Goal: Communication & Community: Answer question/provide support

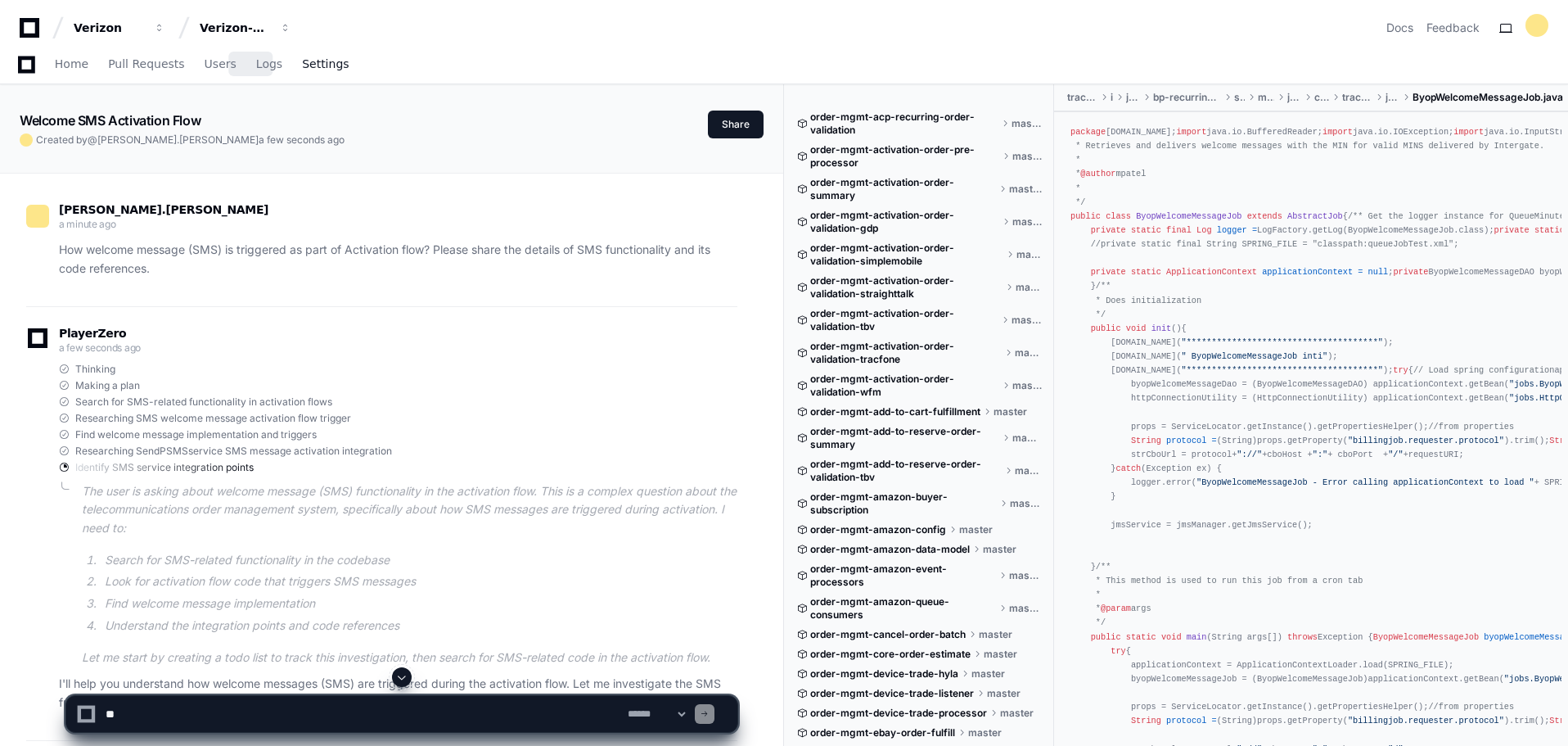
scroll to position [246, 0]
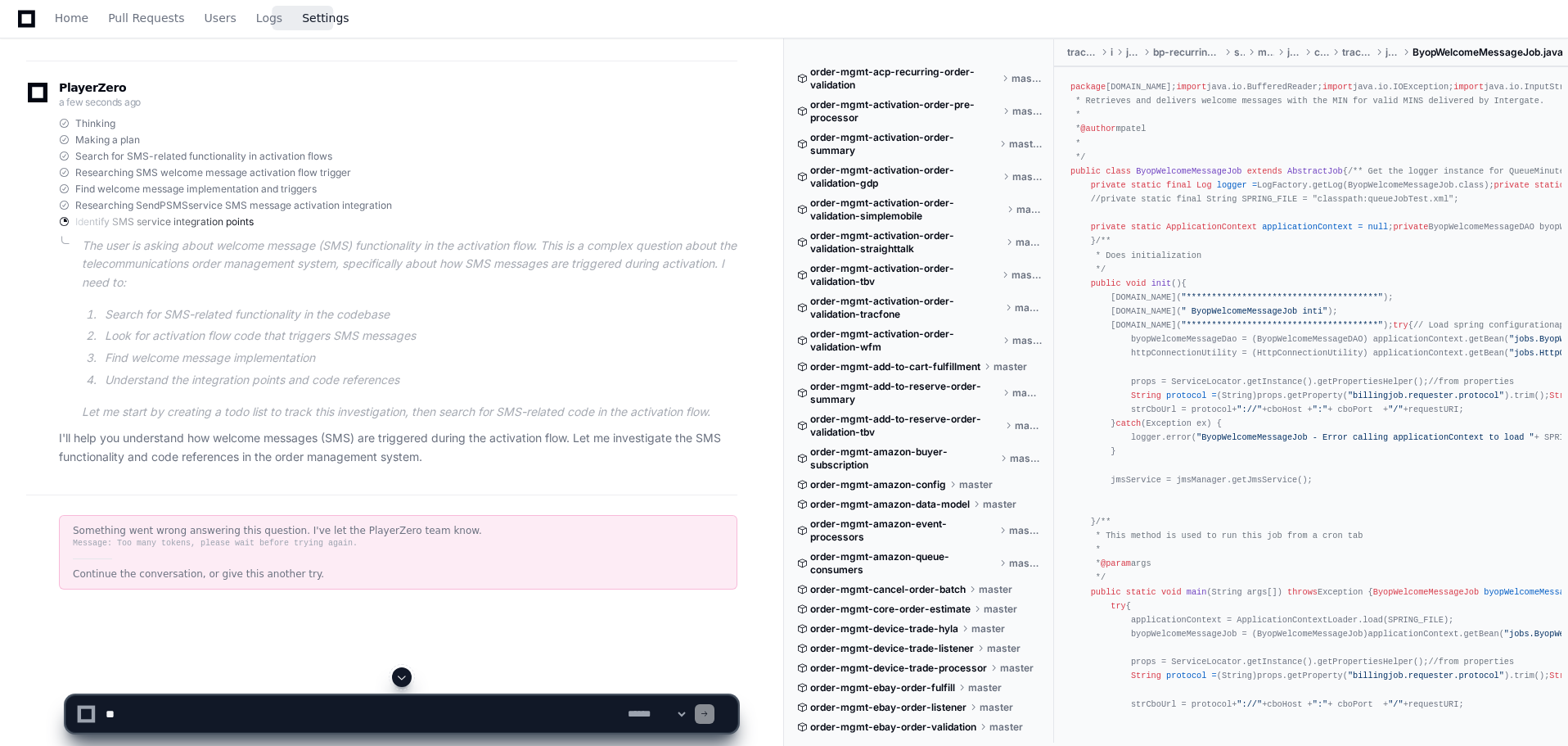
click at [302, 23] on span "Settings" at bounding box center [325, 18] width 47 height 10
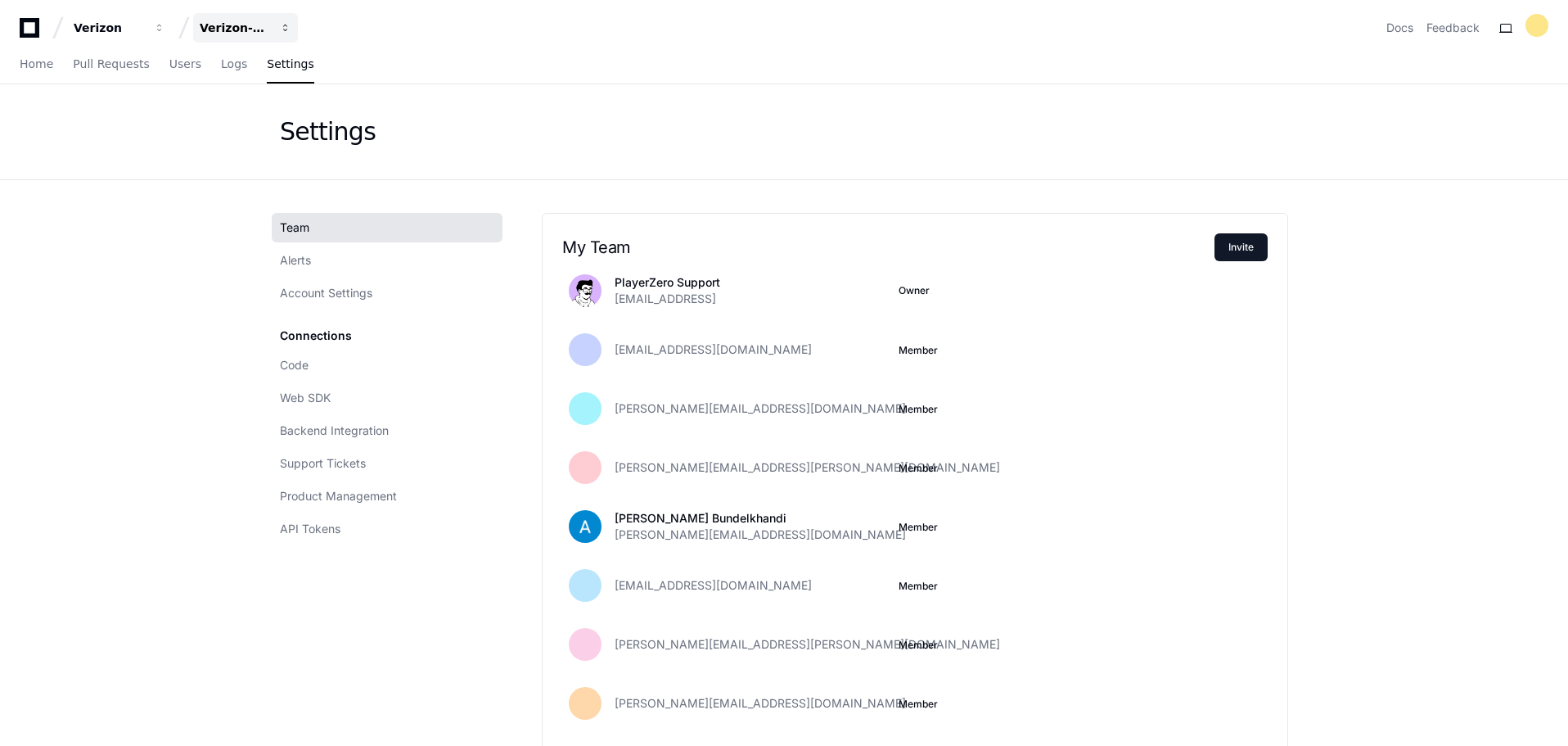
click at [282, 30] on span "button" at bounding box center [286, 28] width 11 height 11
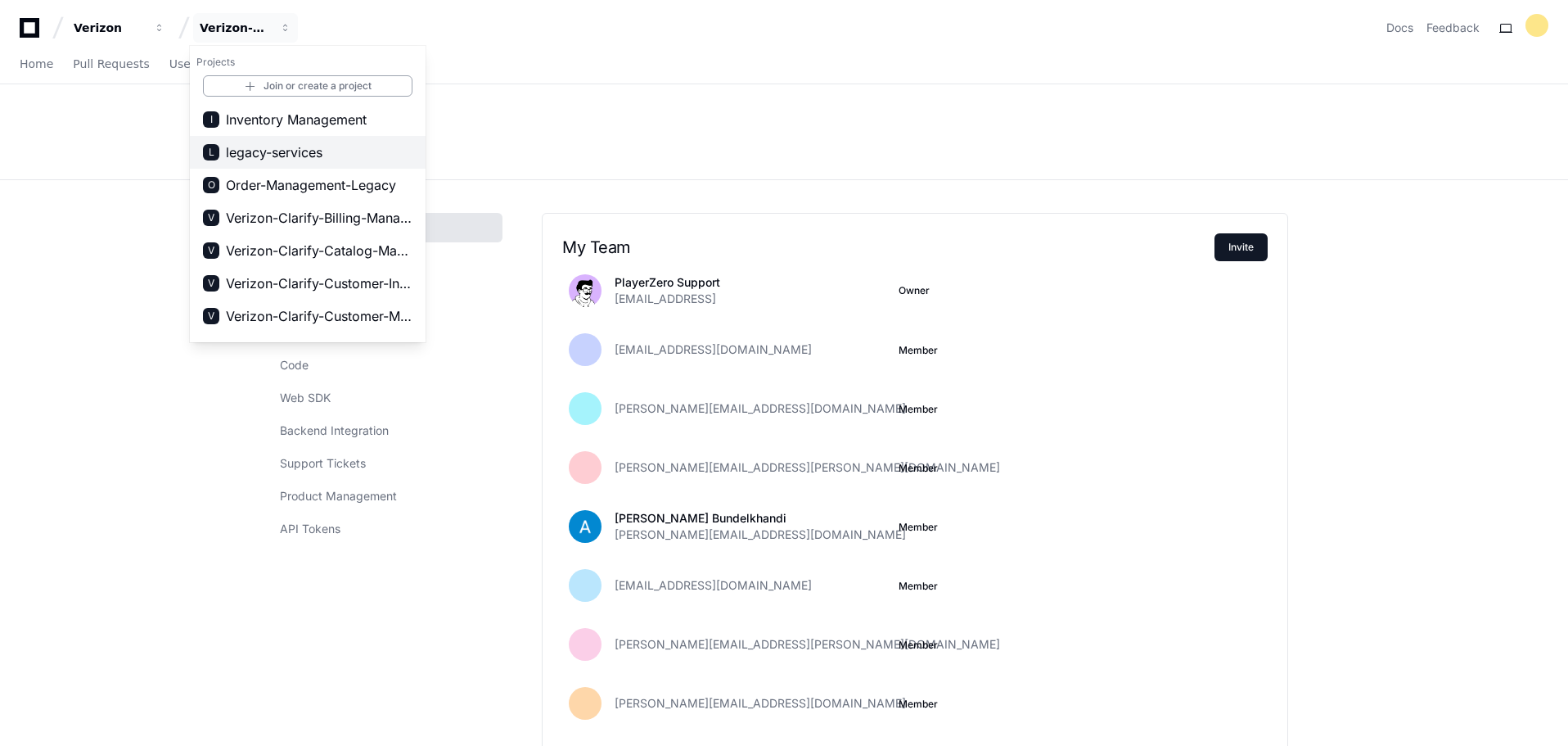
click at [313, 153] on span "legacy-services" at bounding box center [274, 152] width 97 height 20
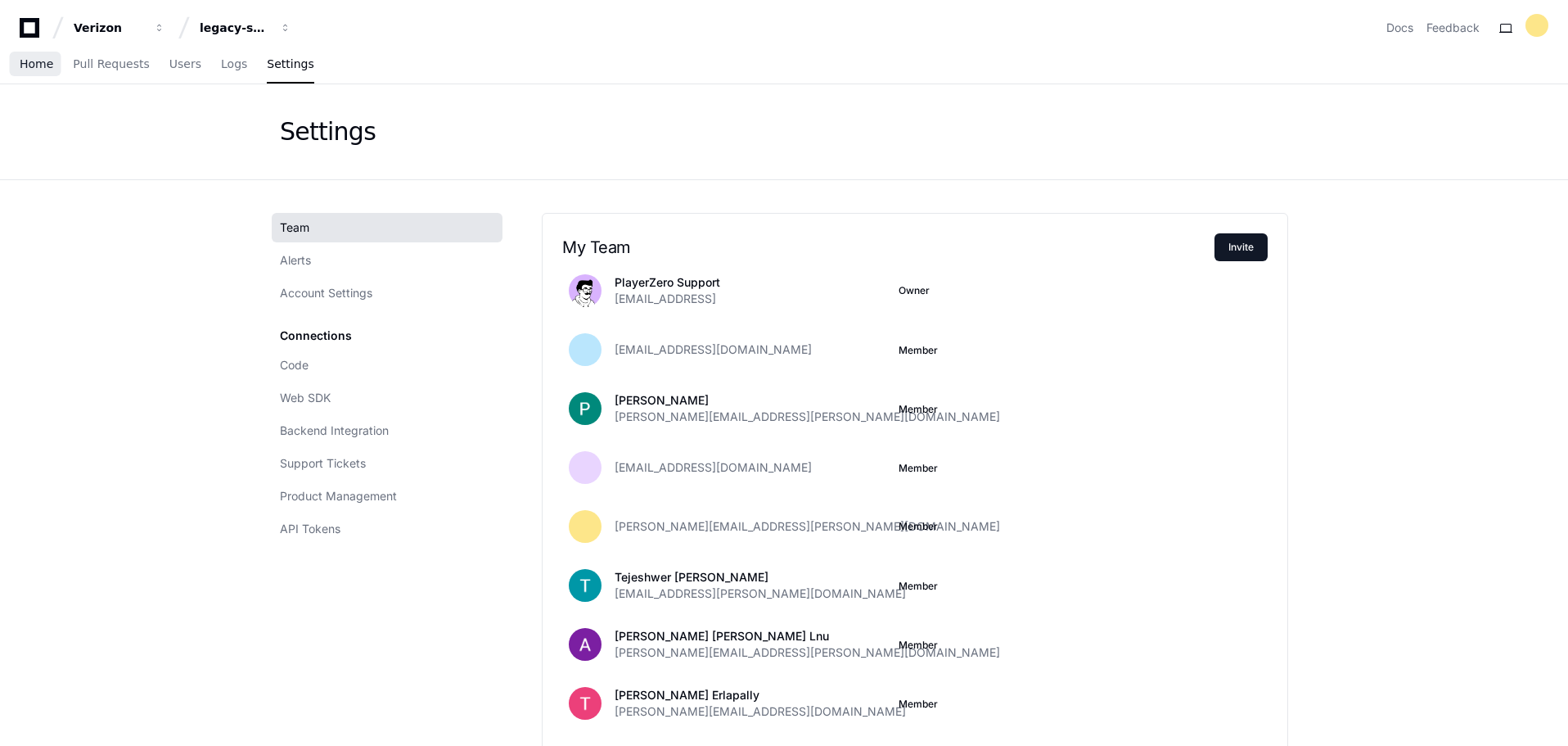
click at [32, 69] on span "Home" at bounding box center [36, 64] width 34 height 10
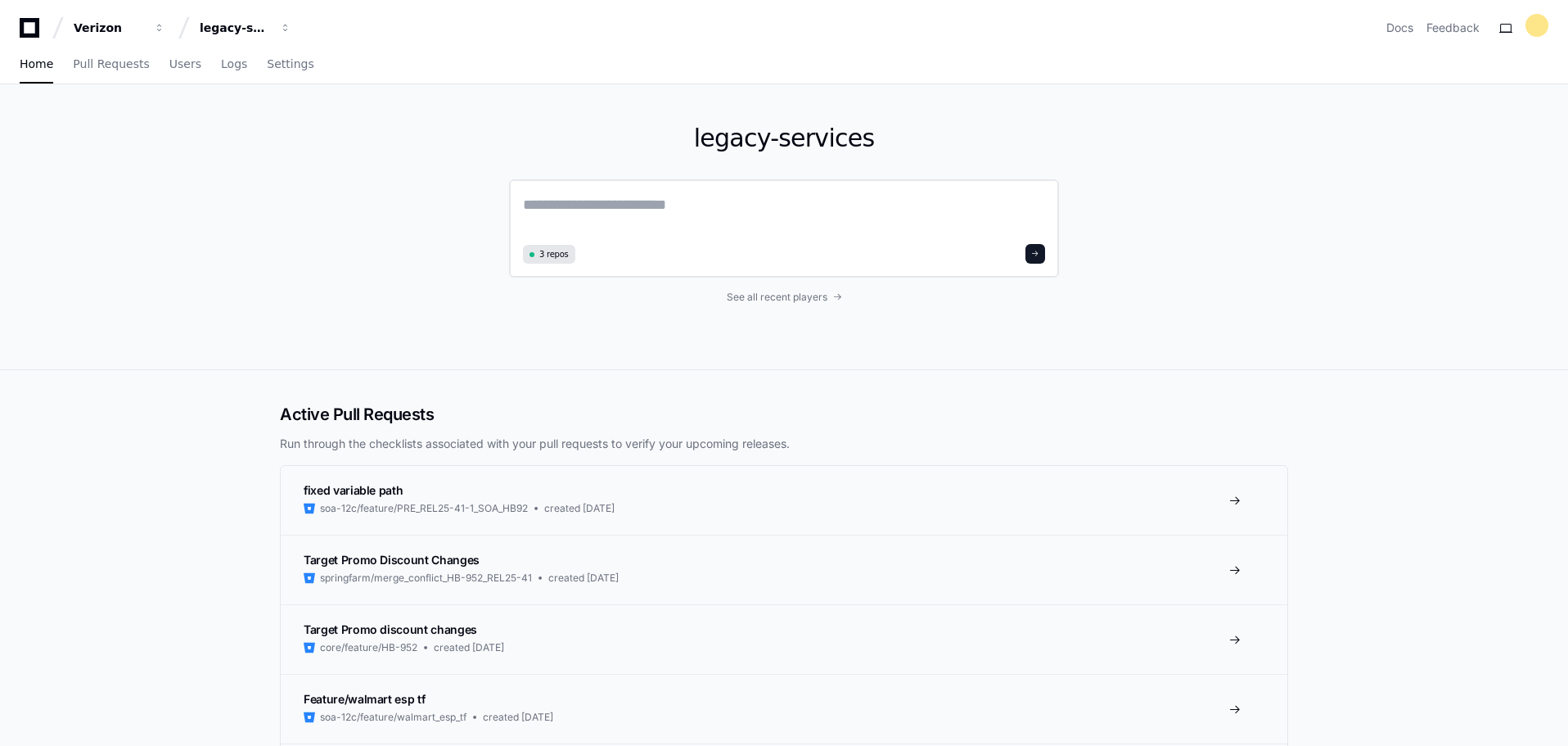
click at [665, 224] on textarea at bounding box center [784, 216] width 522 height 46
type textarea "**********"
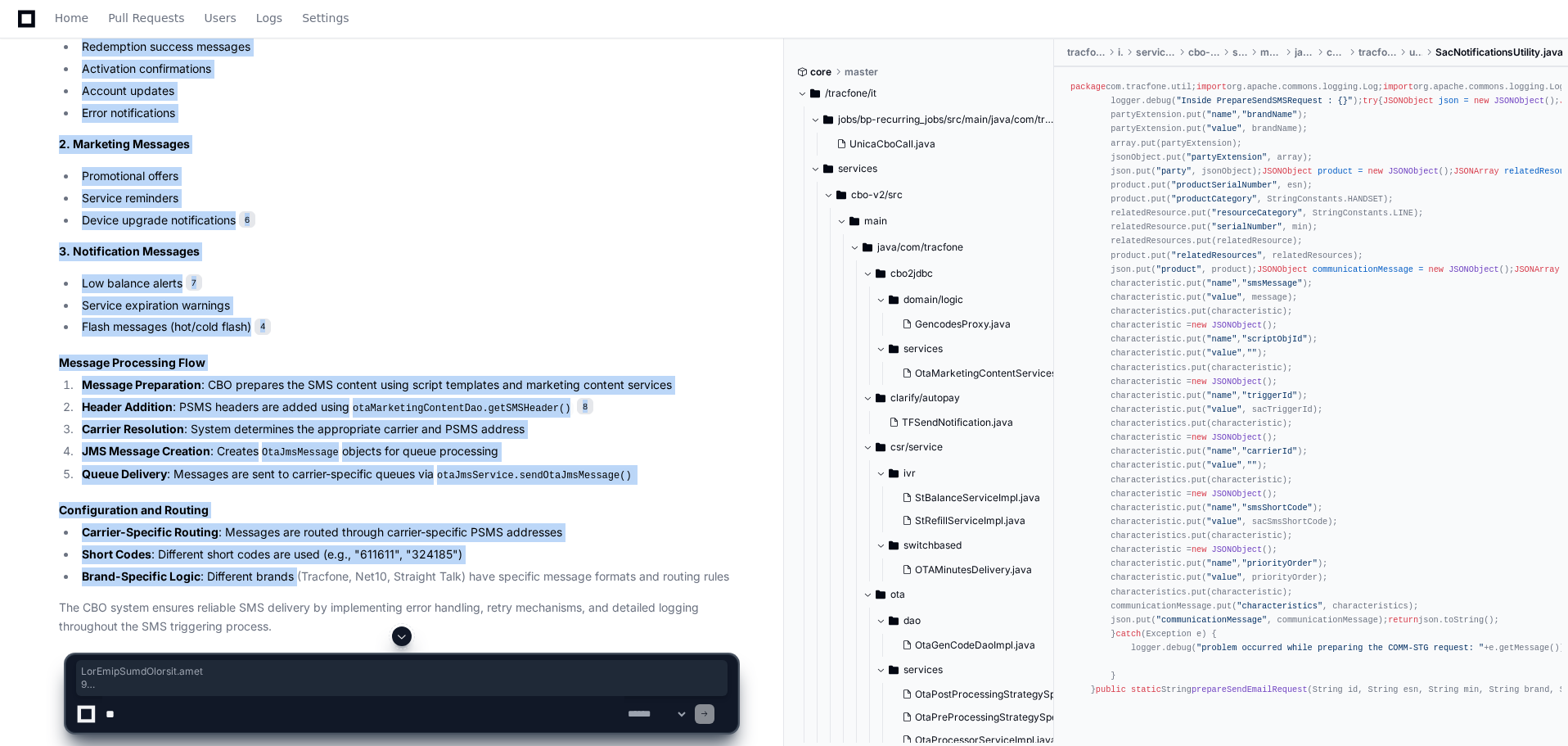
scroll to position [1162, 0]
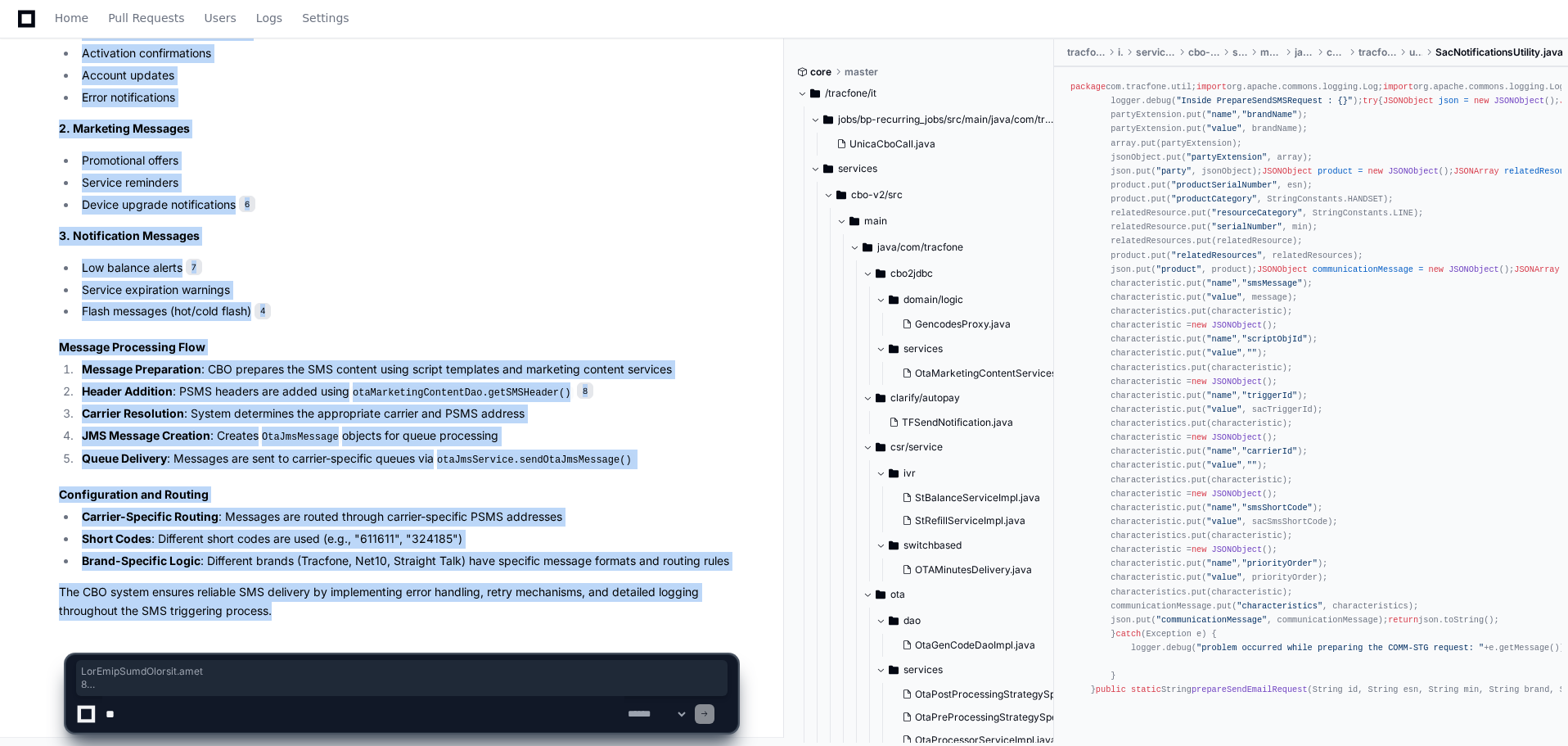
drag, startPoint x: 61, startPoint y: 217, endPoint x: 281, endPoint y: 613, distance: 453.0
click at [281, 613] on div "OtaPsmsSendService.java 2 OtaPsmsSendService.java 3 OtaProcessorServiceImpl.jav…" at bounding box center [398, 1] width 678 height 1240
copy div "OtaPsmsSendService.java 2 OtaPsmsSendService.java 3 OtaProcessorServiceImpl.jav…"
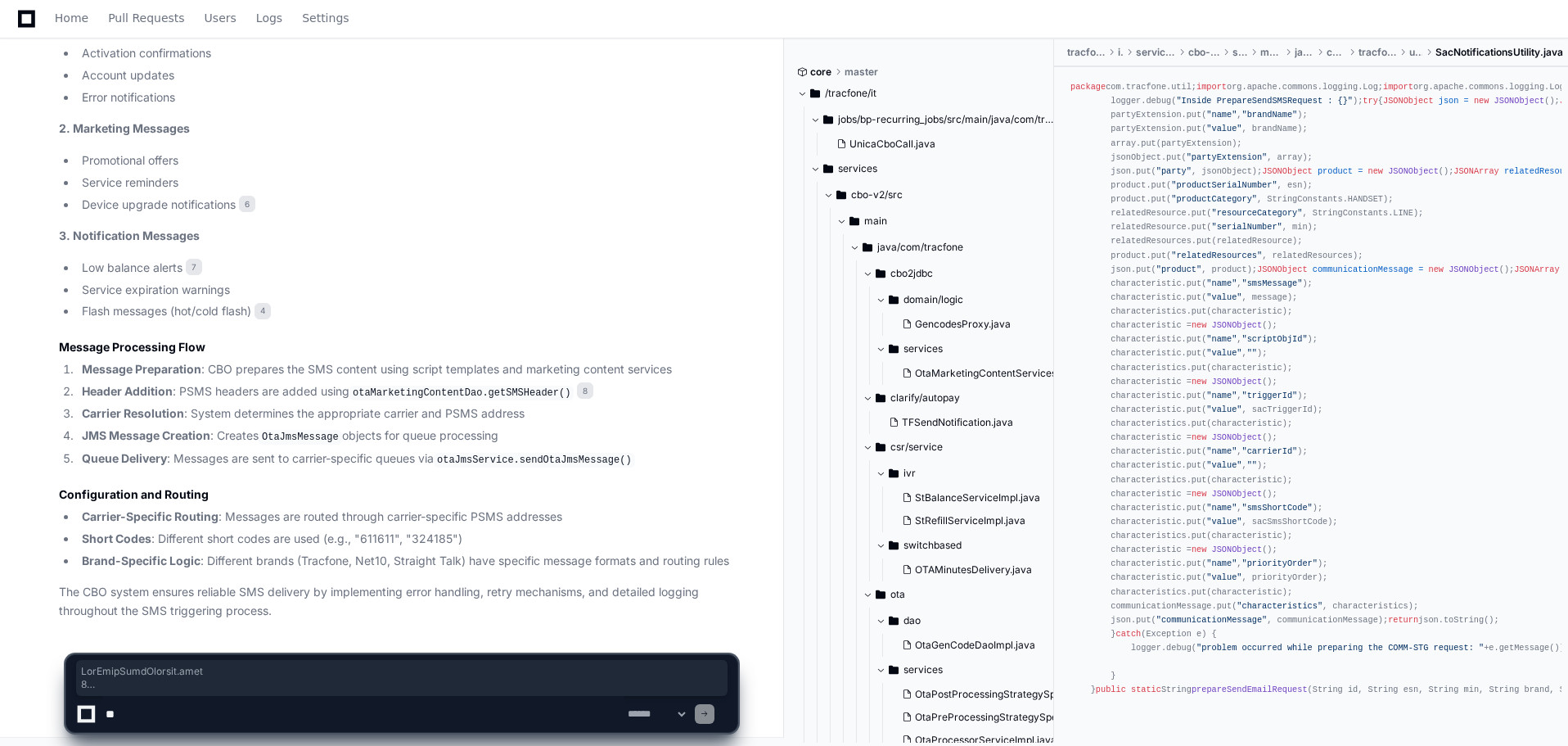
click at [306, 699] on textarea at bounding box center [363, 714] width 522 height 36
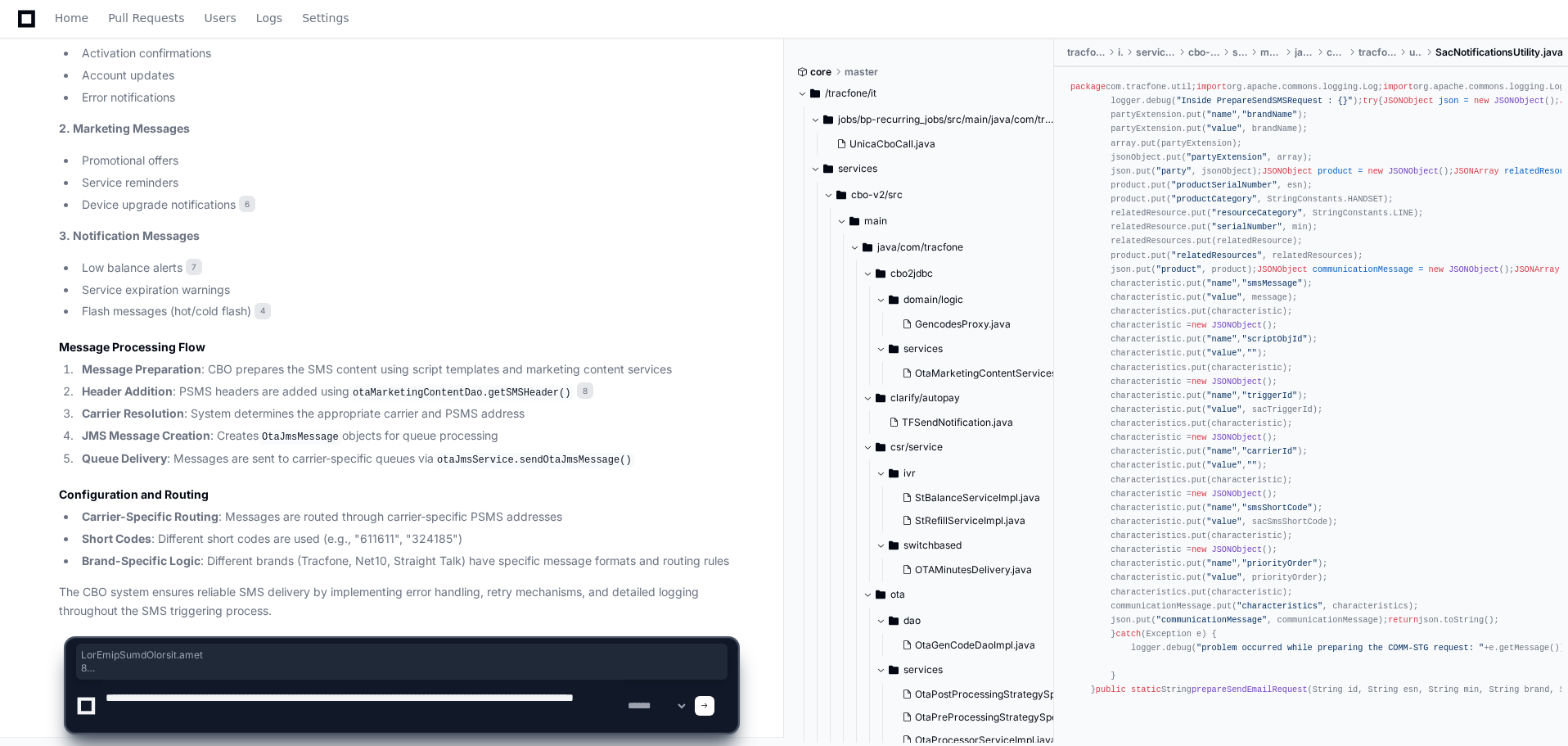
type textarea "**********"
